Goal: Task Accomplishment & Management: Use online tool/utility

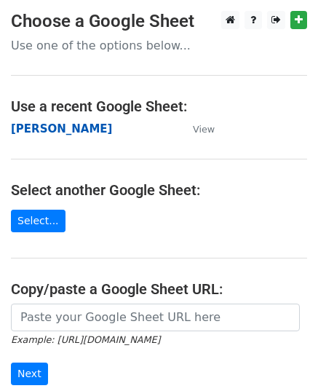
click at [44, 132] on strong "[PERSON_NAME]" at bounding box center [61, 128] width 101 height 13
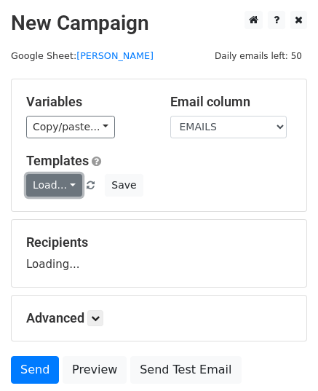
click at [55, 181] on link "Load..." at bounding box center [54, 185] width 56 height 23
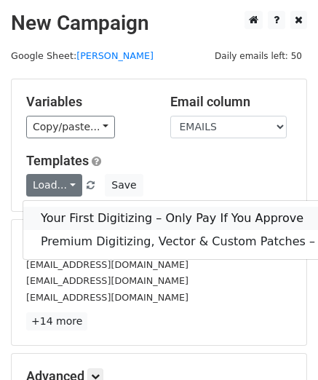
click at [83, 218] on link "Your First Digitizing – Only Pay If You Approve" at bounding box center [243, 218] width 441 height 23
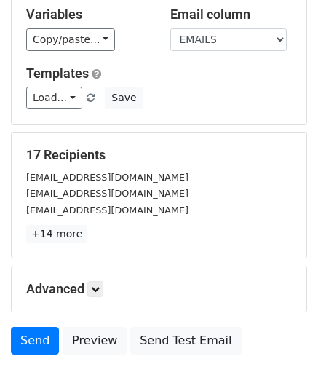
scroll to position [172, 0]
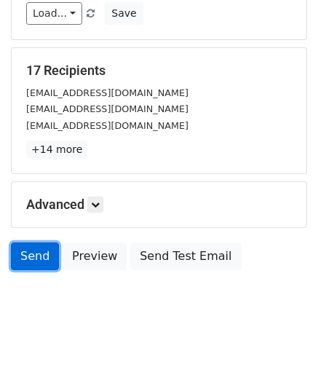
click at [36, 252] on link "Send" at bounding box center [35, 256] width 48 height 28
